Goal: Information Seeking & Learning: Find specific fact

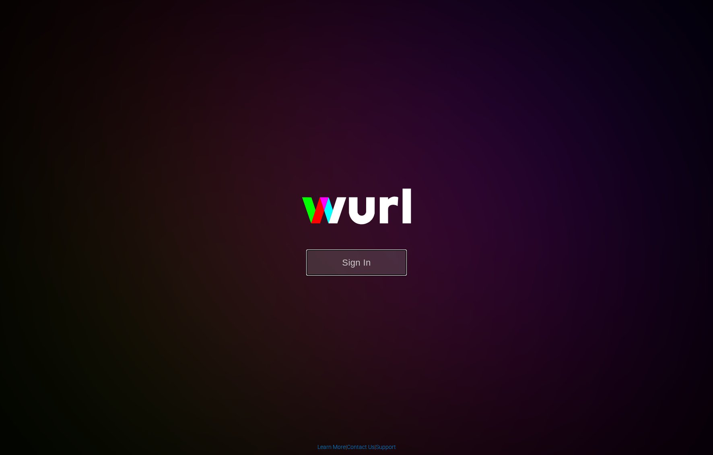
click at [327, 257] on button "Sign In" at bounding box center [356, 262] width 101 height 26
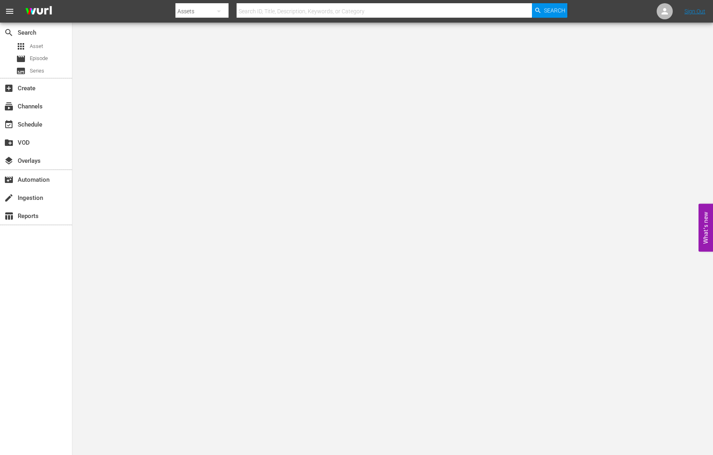
click at [254, 8] on input "text" at bounding box center [385, 11] width 296 height 19
type input "ALICEN_C_09"
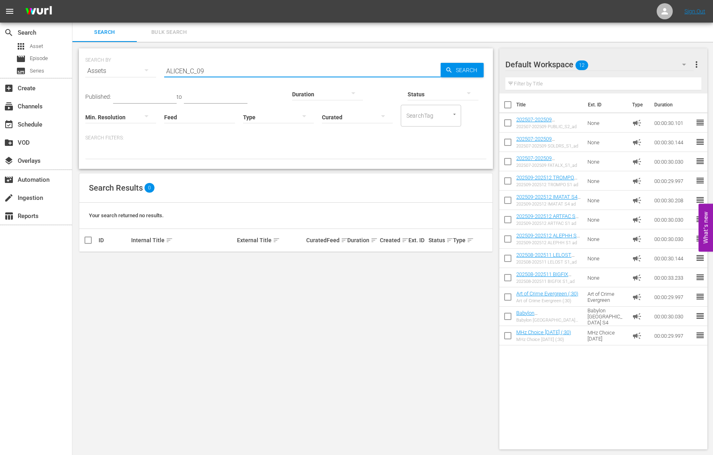
drag, startPoint x: 207, startPoint y: 69, endPoint x: 201, endPoint y: 69, distance: 5.2
click at [201, 69] on input "ALICEN_C_09" at bounding box center [302, 70] width 277 height 19
click at [212, 74] on input "ALICEN_C_08" at bounding box center [302, 70] width 277 height 19
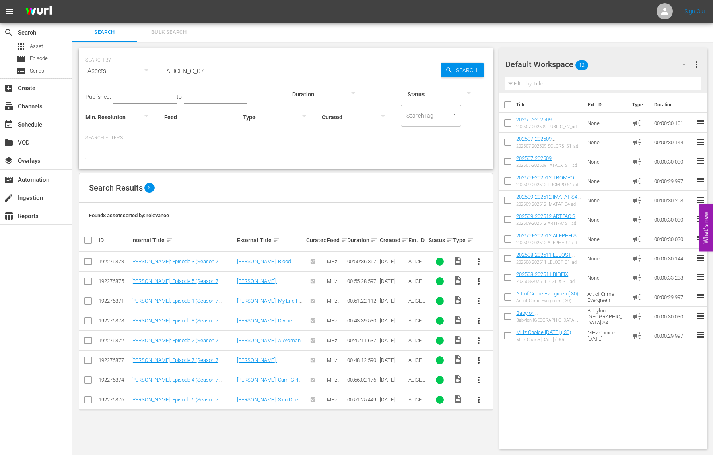
click at [176, 68] on input "ALICEN_C_07" at bounding box center [302, 70] width 277 height 19
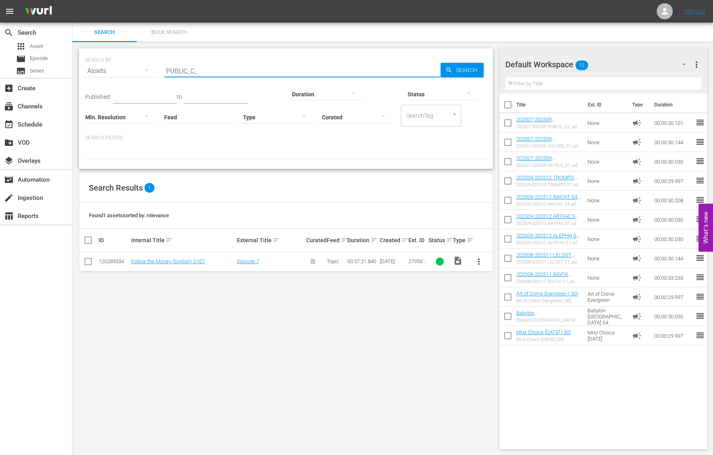
click at [178, 70] on input "PUBLIC_C_" at bounding box center [302, 70] width 277 height 19
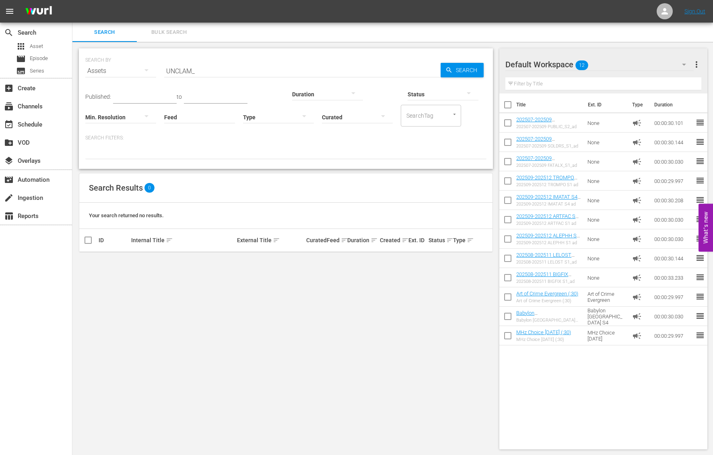
click at [192, 73] on input "UNCLAM_" at bounding box center [302, 70] width 277 height 19
type input "C"
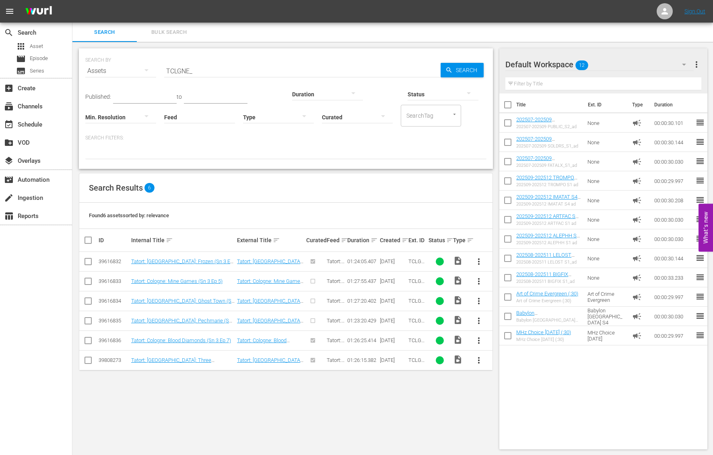
click at [188, 70] on input "TCLGNE_" at bounding box center [302, 70] width 277 height 19
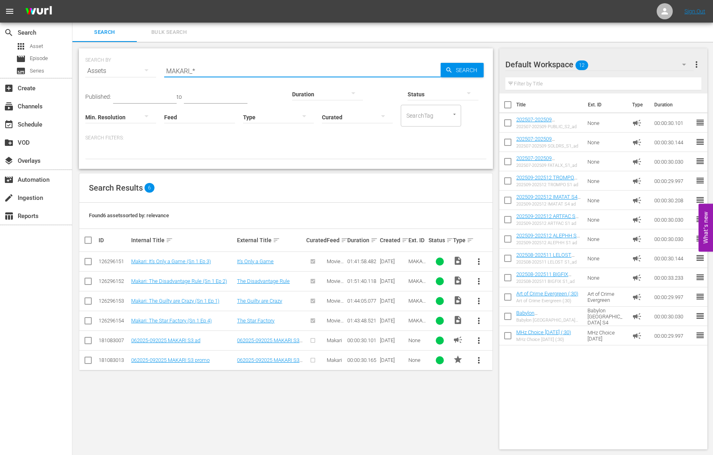
click at [195, 70] on input "MAKARI_*" at bounding box center [302, 70] width 277 height 19
click at [208, 70] on input "BASTRD_C_02" at bounding box center [302, 70] width 277 height 19
click at [204, 70] on input "BASTRD_C_03" at bounding box center [302, 70] width 277 height 19
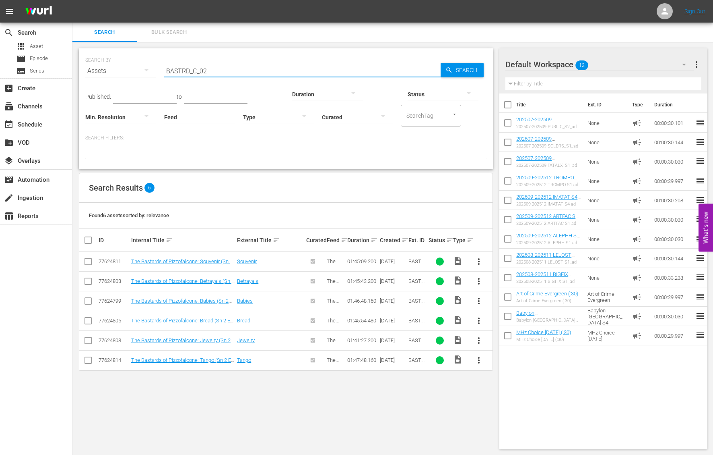
drag, startPoint x: 189, startPoint y: 71, endPoint x: 150, endPoint y: 66, distance: 39.4
click at [150, 66] on div "SEARCH BY Search By Assets Search ID, Title, Description, Keywords, or Category…" at bounding box center [285, 66] width 401 height 29
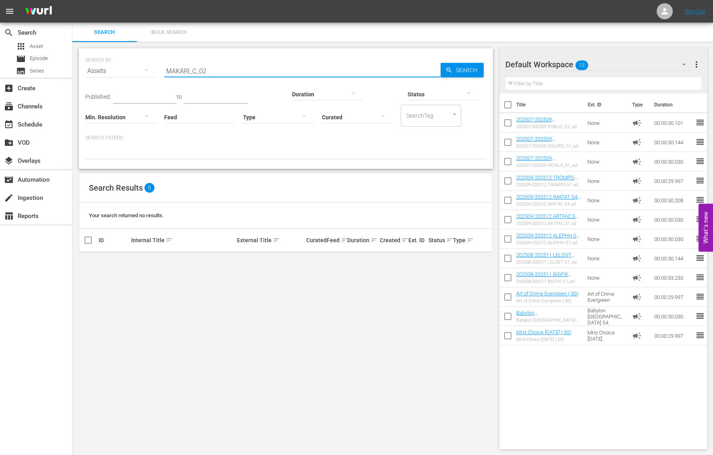
click at [212, 71] on input "MAKARI_C_02" at bounding box center [302, 70] width 277 height 19
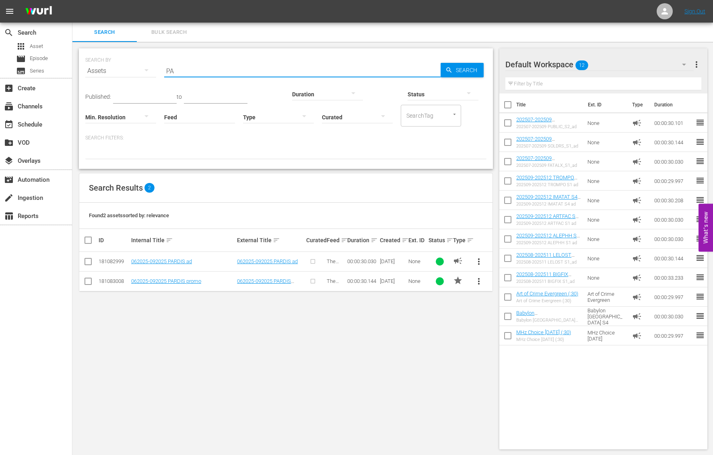
type input "P"
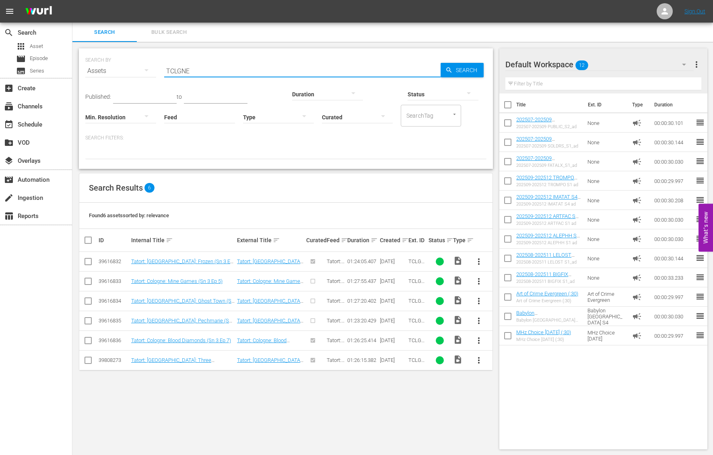
click at [181, 72] on input "TCLGNE" at bounding box center [302, 70] width 277 height 19
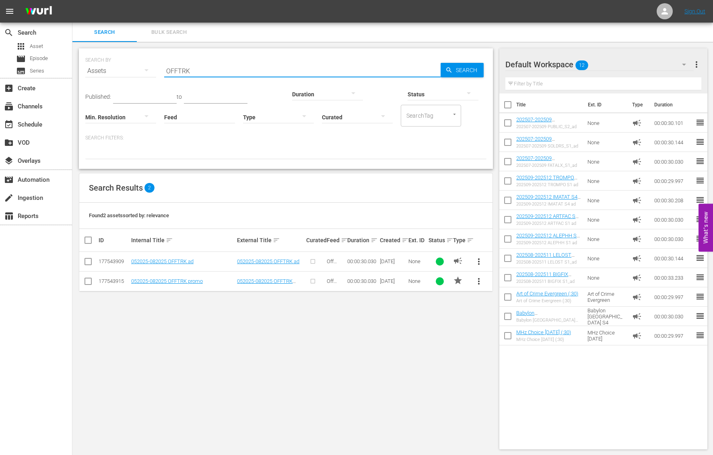
click at [179, 72] on input "OFFTRK" at bounding box center [302, 70] width 277 height 19
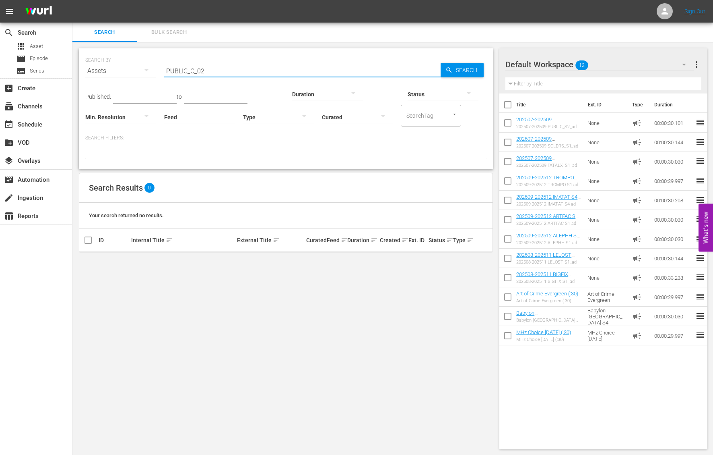
click at [205, 70] on input "PUBLIC_C_02" at bounding box center [302, 70] width 277 height 19
click at [209, 70] on input "MISMCH_C_02" at bounding box center [302, 70] width 277 height 19
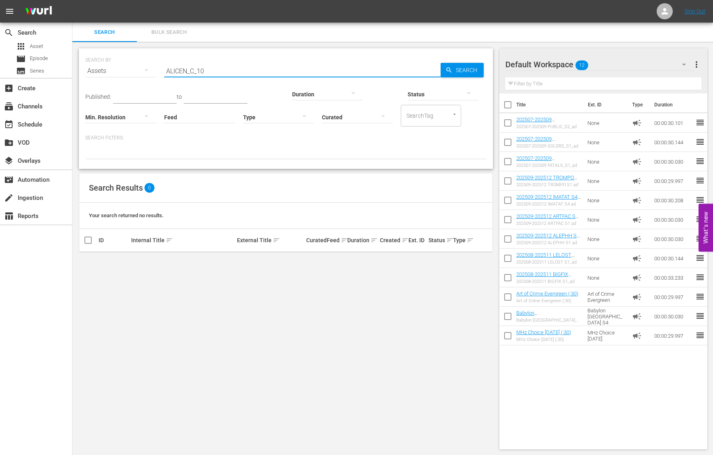
click at [207, 66] on input "ALICEN_C_10" at bounding box center [302, 70] width 277 height 19
drag, startPoint x: 192, startPoint y: 70, endPoint x: 174, endPoint y: 70, distance: 18.5
click at [174, 70] on input "CASAND" at bounding box center [302, 70] width 277 height 19
click at [183, 75] on input "CARLOM" at bounding box center [302, 70] width 277 height 19
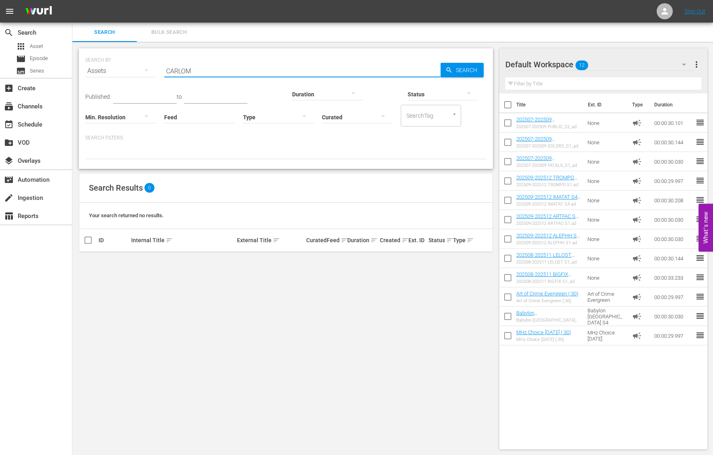
click at [183, 75] on input "CARLOM" at bounding box center [302, 70] width 277 height 19
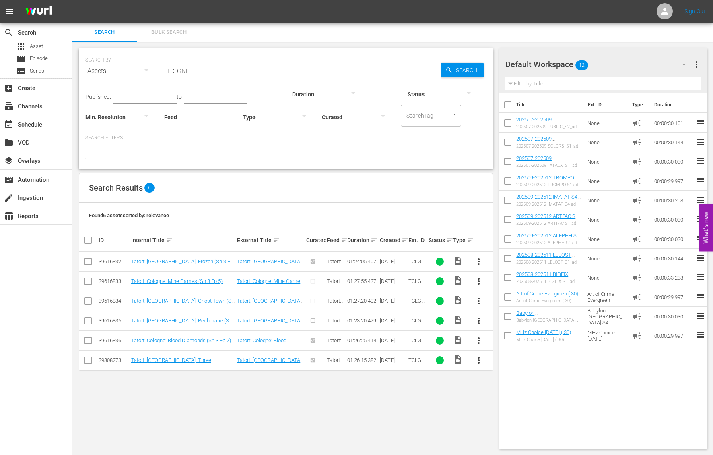
click at [173, 66] on input "TCLGNE" at bounding box center [302, 70] width 277 height 19
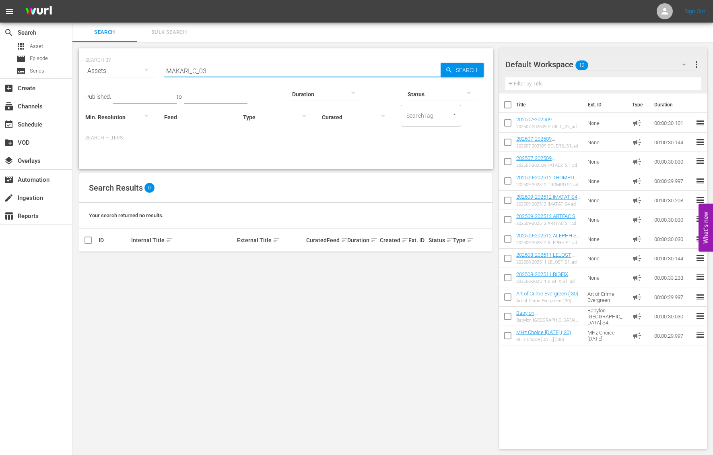
click at [169, 71] on input "MAKARI_C_03" at bounding box center [302, 70] width 277 height 19
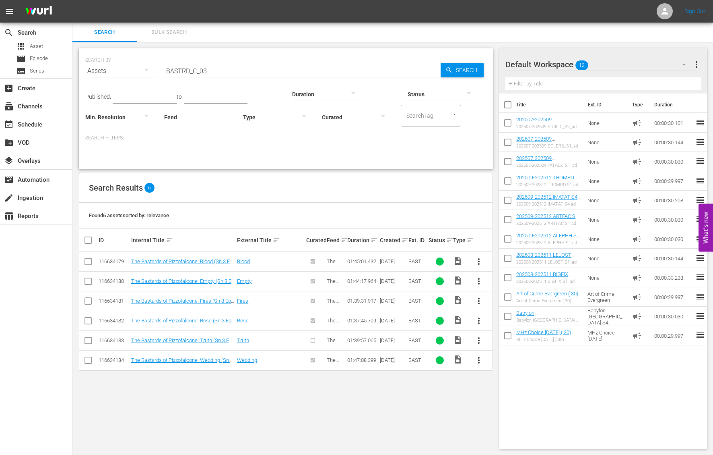
click at [213, 75] on input "BASTRD_C_03" at bounding box center [302, 70] width 277 height 19
type input "FATALX"
